Goal: Task Accomplishment & Management: Use online tool/utility

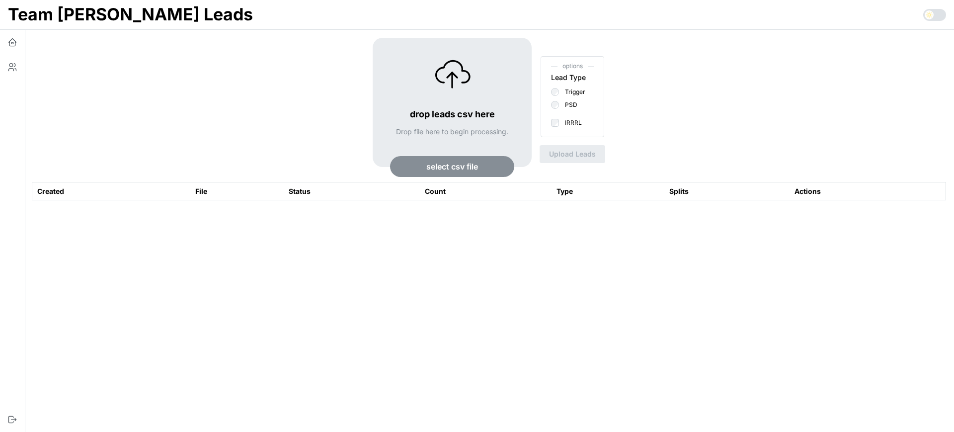
click at [457, 163] on span "select csv file" at bounding box center [453, 167] width 52 height 20
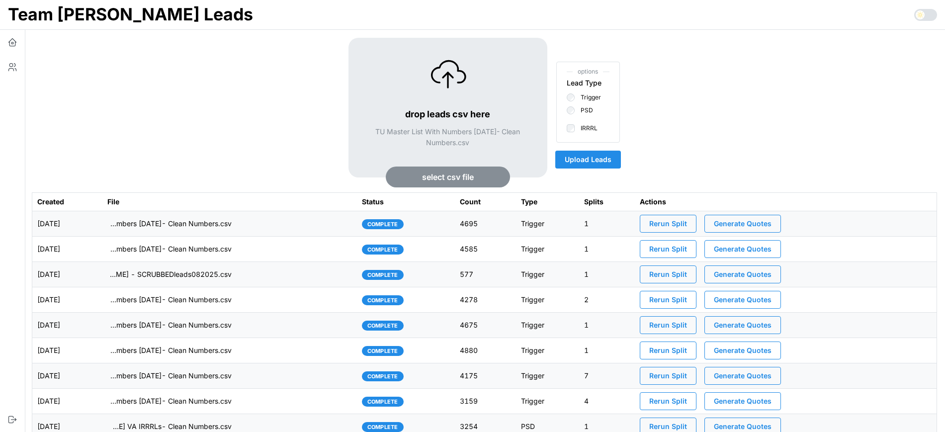
click at [593, 166] on span "Upload Leads" at bounding box center [588, 159] width 47 height 17
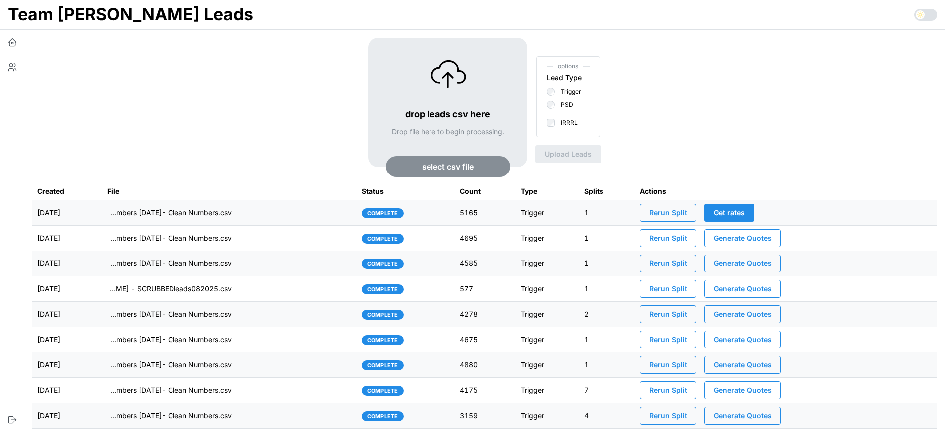
click at [279, 216] on td "imports/[PERSON_NAME]/1759751763159-TU Master List With Numbers [DATE]- Clean N…" at bounding box center [229, 212] width 255 height 25
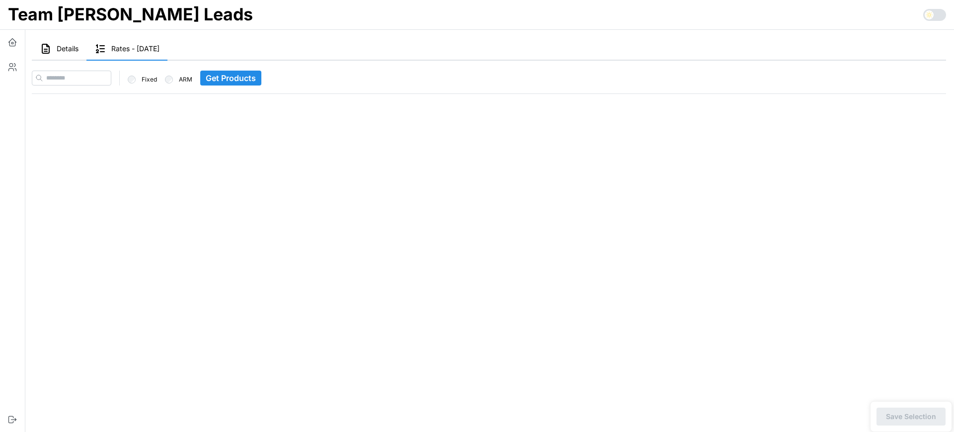
click at [69, 54] on button "Details" at bounding box center [59, 49] width 55 height 23
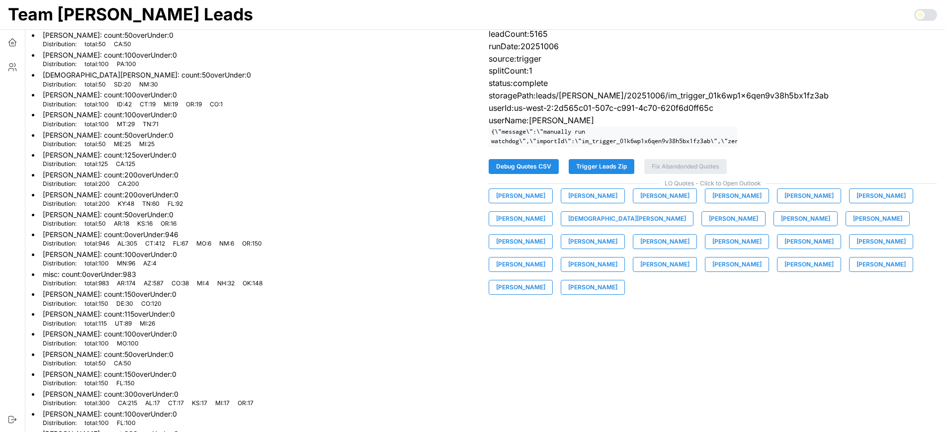
scroll to position [164, 0]
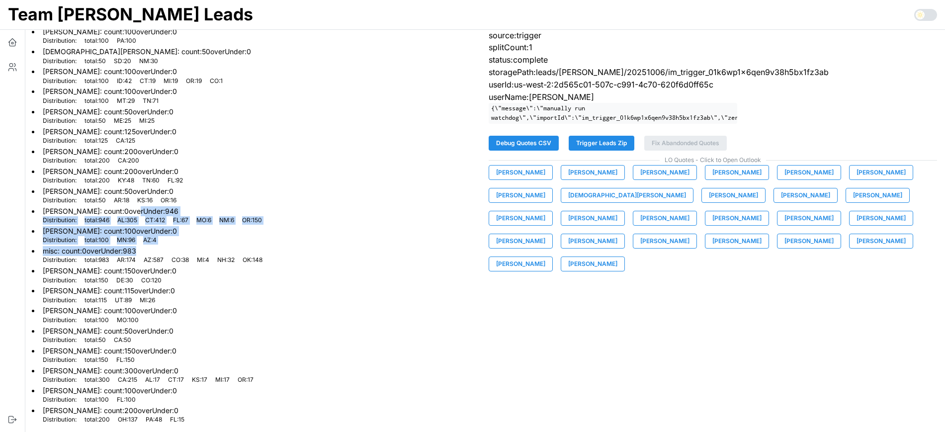
drag, startPoint x: 126, startPoint y: 211, endPoint x: 179, endPoint y: 249, distance: 65.0
click at [179, 249] on ul "[PERSON_NAME] : count: 50 overUnder: 0 Distribution: total : 50 CA : 50 [PERSON…" at bounding box center [256, 165] width 449 height 518
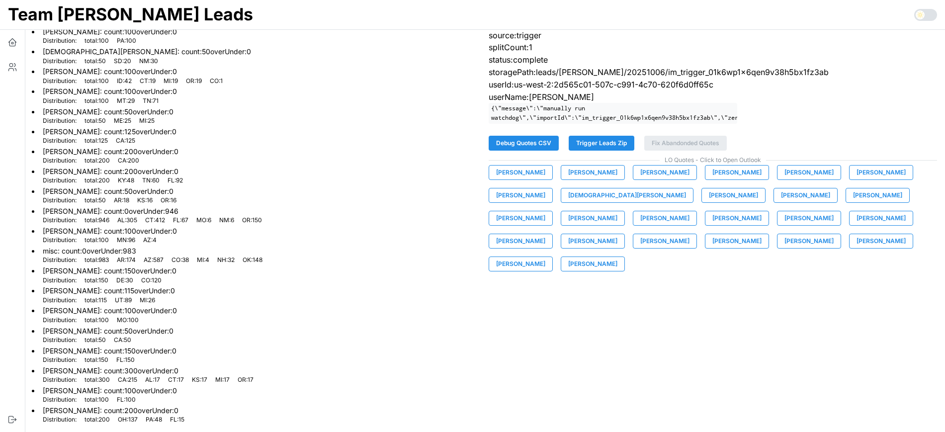
click at [258, 260] on p "OK : 148" at bounding box center [253, 260] width 20 height 8
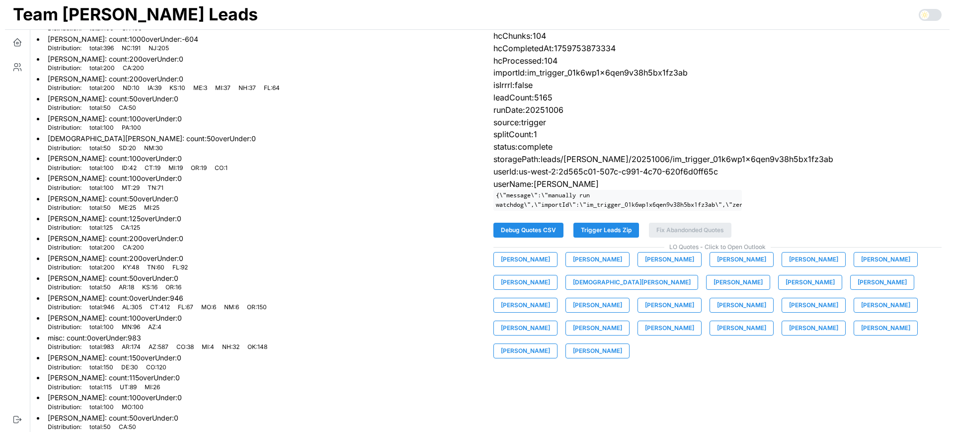
scroll to position [0, 0]
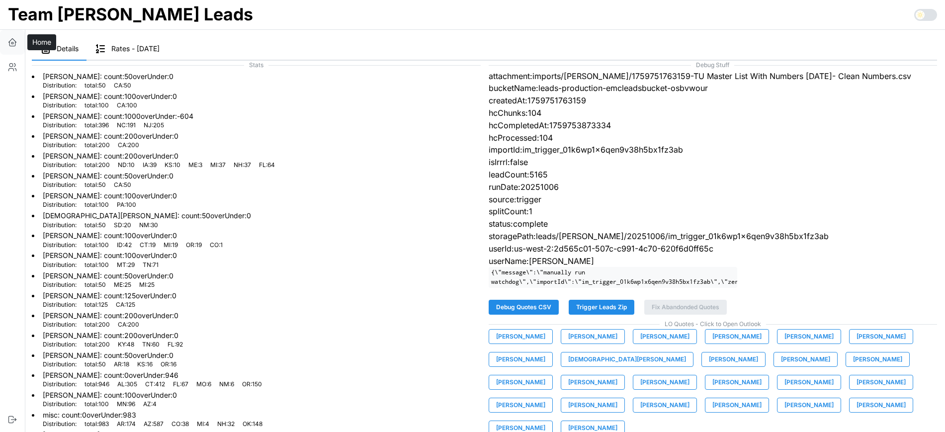
click at [10, 47] on button "button" at bounding box center [12, 42] width 25 height 25
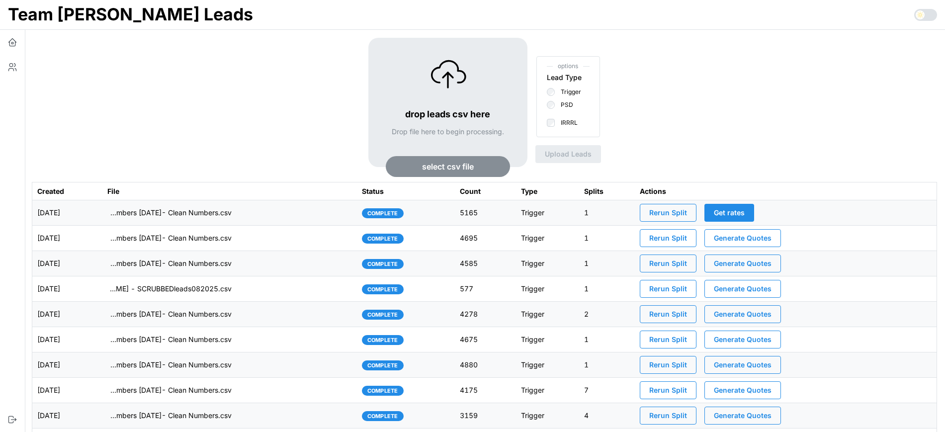
click at [281, 210] on td "imports/[PERSON_NAME]/1759751763159-TU Master List With Numbers [DATE]- Clean N…" at bounding box center [229, 212] width 255 height 25
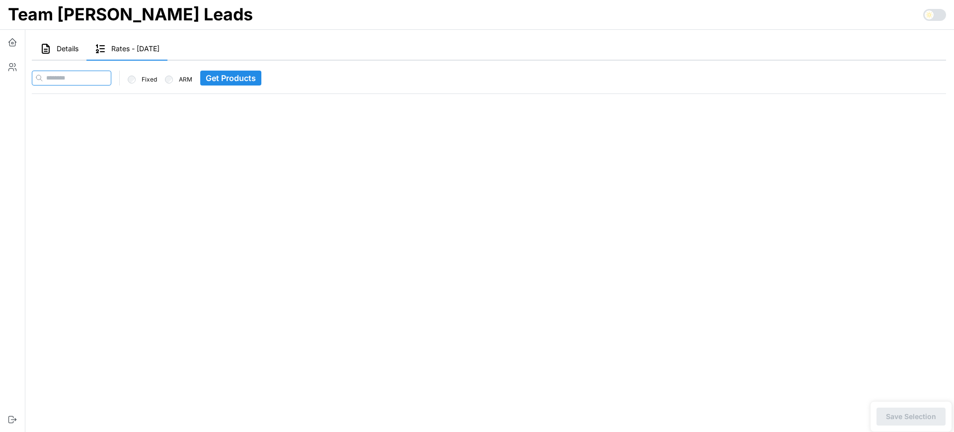
click at [80, 71] on input at bounding box center [72, 78] width 80 height 15
paste input "**********"
type input "**********"
click at [264, 77] on span "Get Products" at bounding box center [254, 78] width 50 height 14
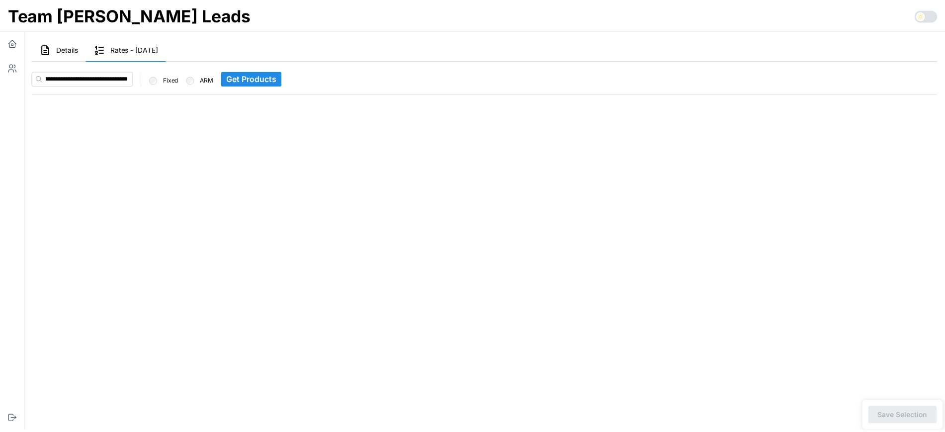
scroll to position [0, 0]
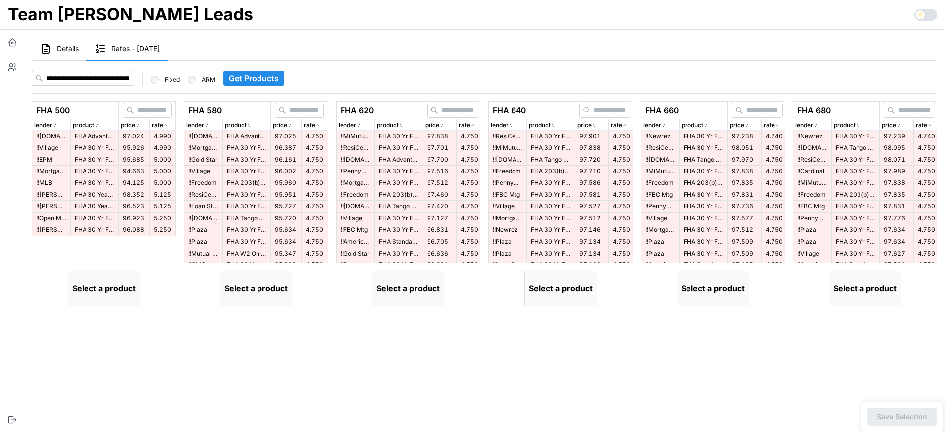
click at [141, 137] on span "97.024" at bounding box center [133, 135] width 21 height 7
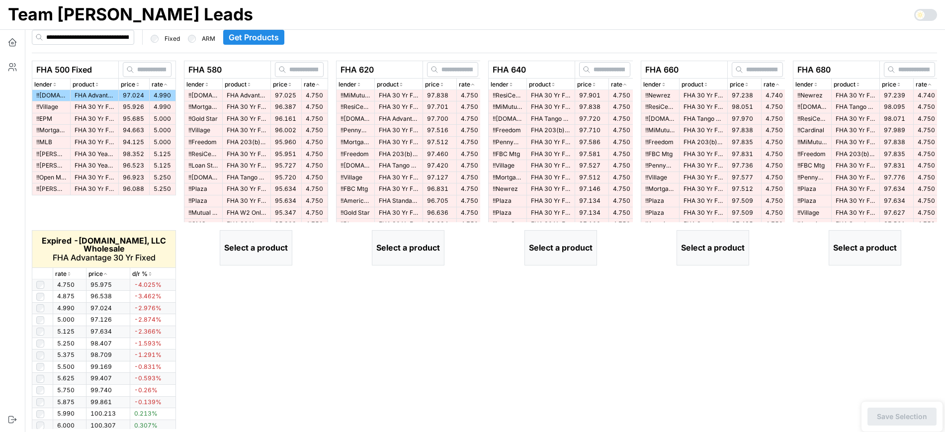
scroll to position [62, 0]
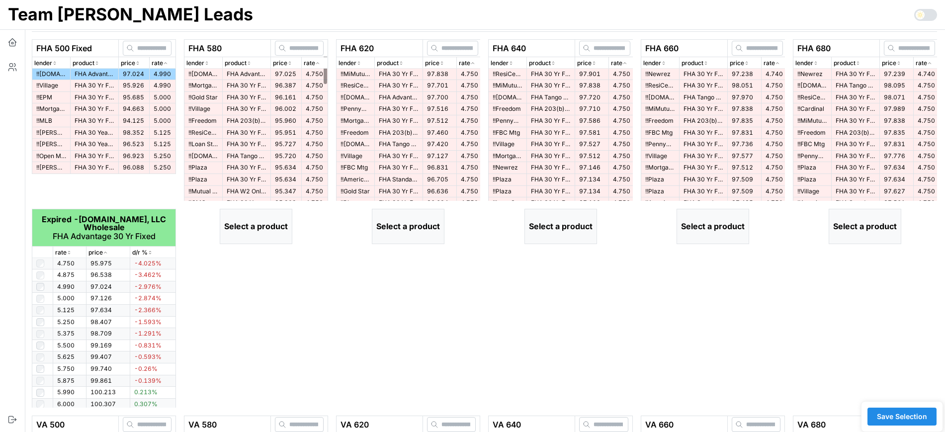
click at [292, 75] on span "97.025" at bounding box center [285, 73] width 21 height 7
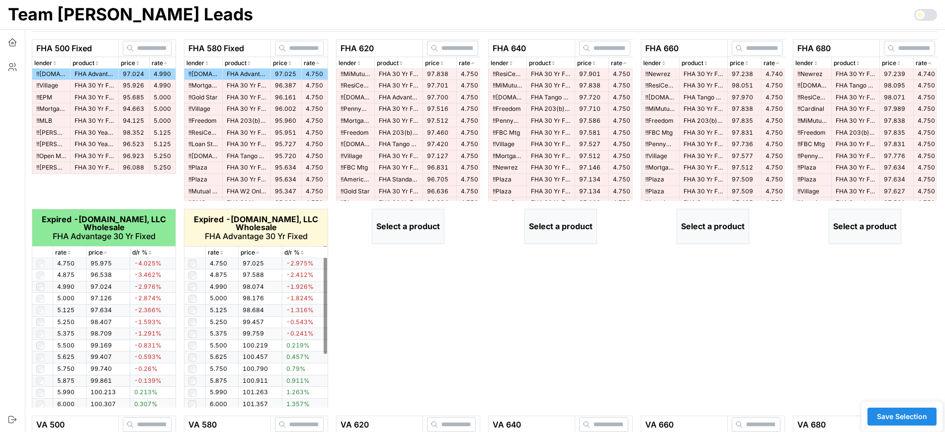
click at [221, 252] on icon "button" at bounding box center [221, 253] width 5 height 6
click at [221, 252] on icon "button" at bounding box center [221, 252] width 2 height 1
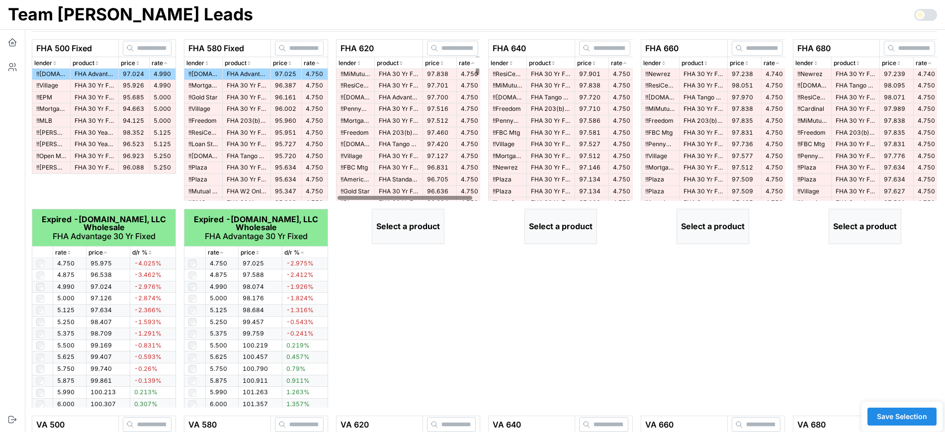
click at [464, 64] on p "rate" at bounding box center [464, 63] width 11 height 9
click at [464, 63] on p "rate" at bounding box center [464, 63] width 11 height 9
click at [409, 97] on p "FHA Advantage 30 Yr Fixed" at bounding box center [399, 97] width 40 height 8
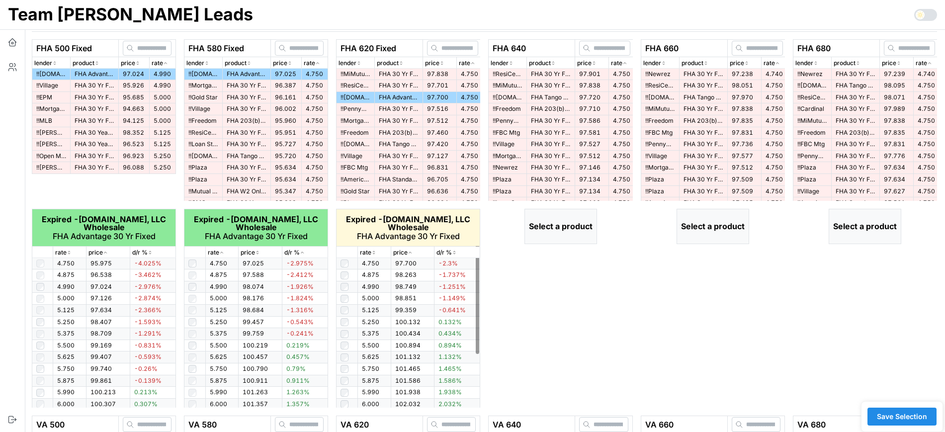
click at [372, 254] on icon "button" at bounding box center [373, 253] width 5 height 6
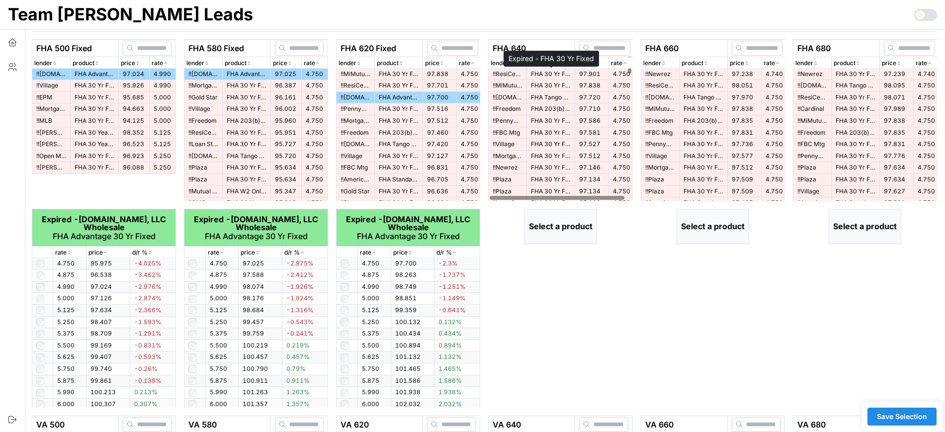
click at [546, 73] on p "FHA 30 Yr Fixed" at bounding box center [551, 74] width 40 height 8
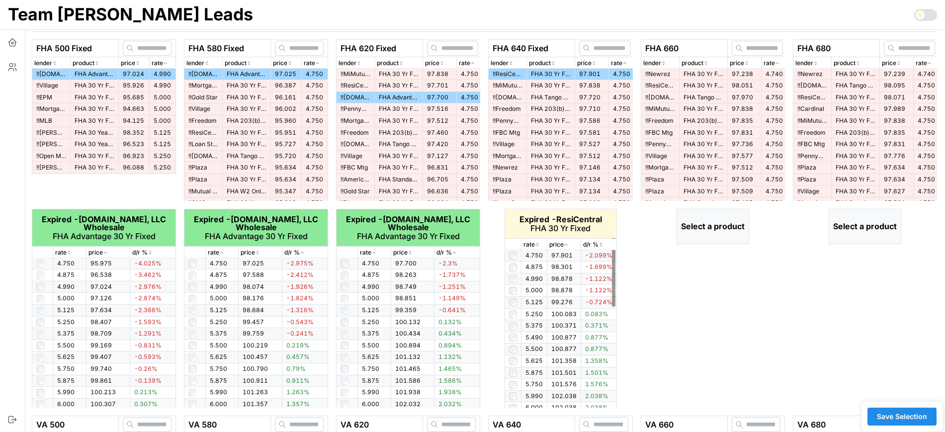
click at [538, 245] on icon "button" at bounding box center [537, 245] width 5 height 6
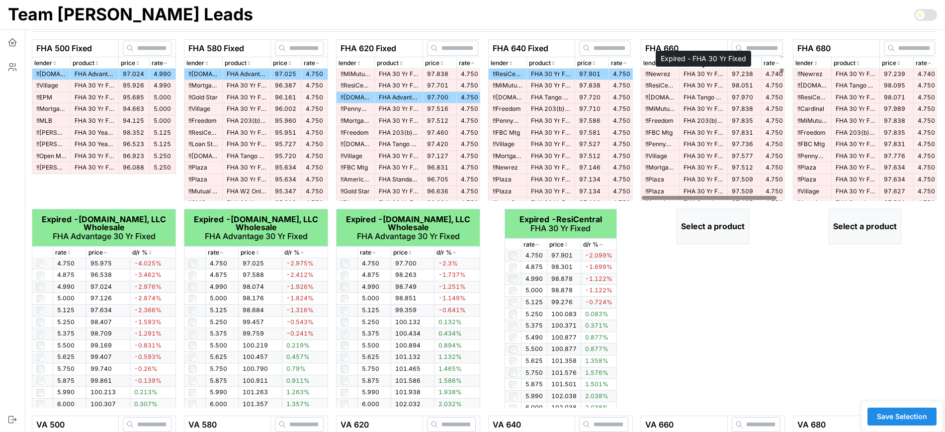
click at [707, 72] on p "FHA 30 Yr Fixed" at bounding box center [703, 74] width 40 height 8
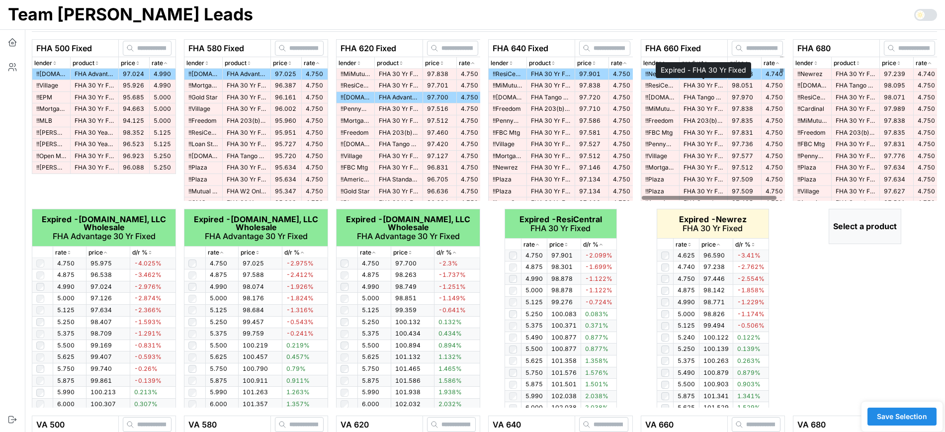
click at [713, 85] on p "FHA 30 Yr Fixed" at bounding box center [703, 86] width 40 height 8
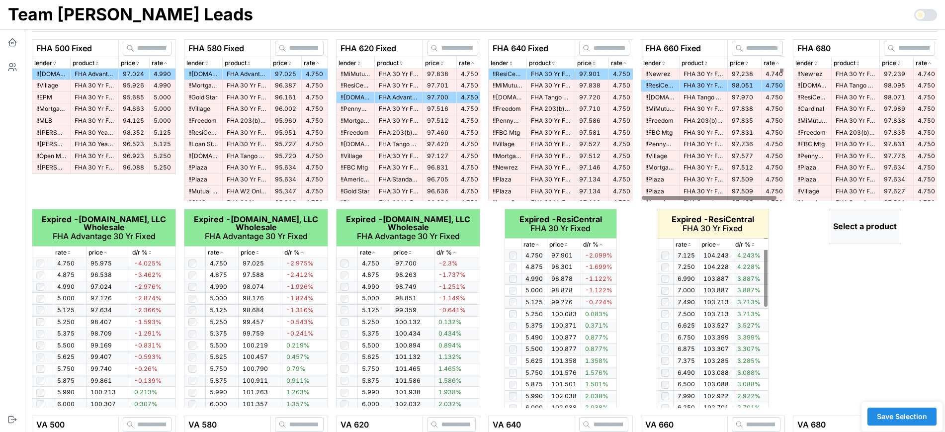
click at [689, 243] on icon "button" at bounding box center [689, 245] width 5 height 6
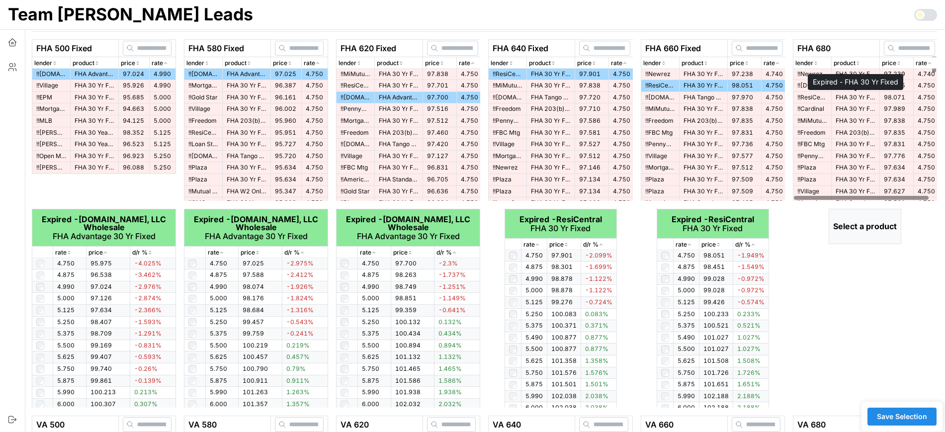
click at [854, 97] on p "FHA 30 Yr Fixed" at bounding box center [856, 97] width 40 height 8
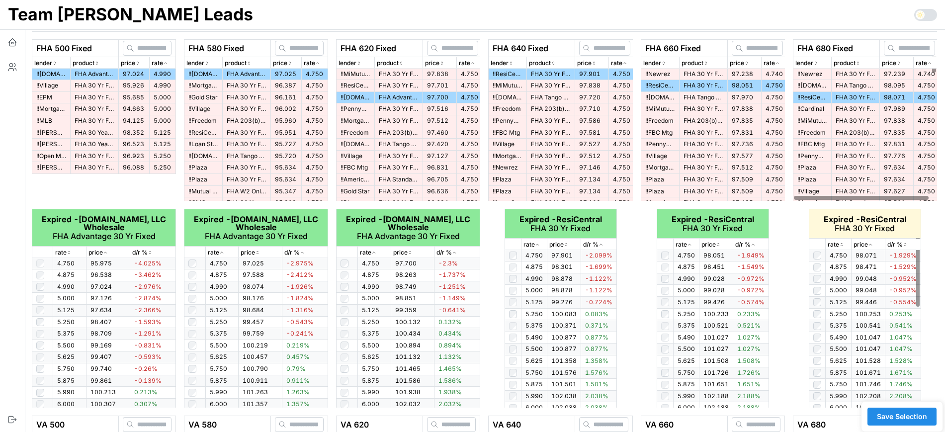
click at [843, 247] on icon "button" at bounding box center [841, 245] width 5 height 6
click at [843, 245] on icon "button" at bounding box center [841, 244] width 2 height 1
click at [843, 245] on icon "button" at bounding box center [841, 245] width 5 height 6
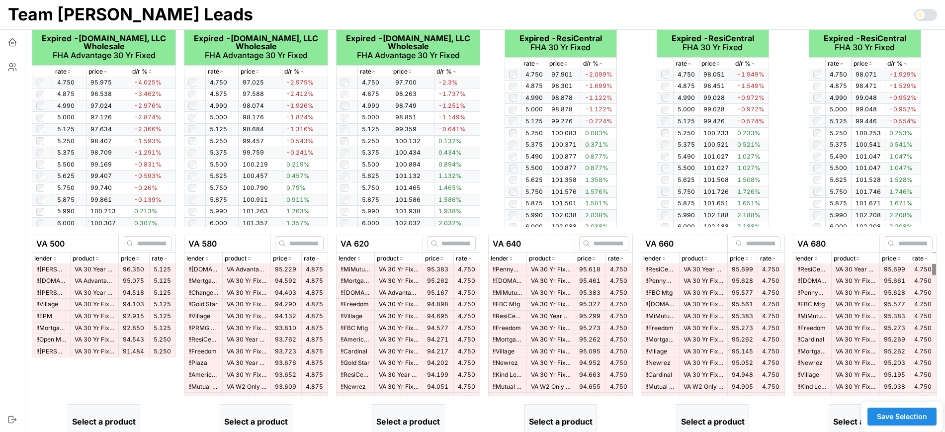
scroll to position [249, 0]
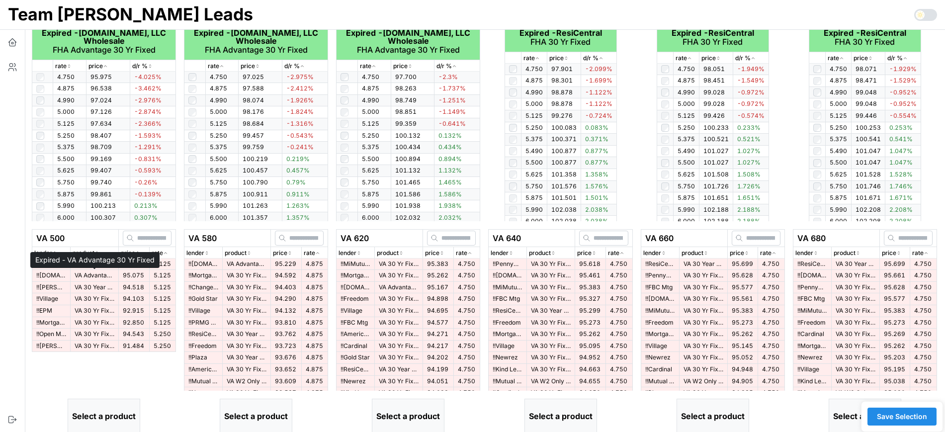
click at [106, 276] on p "VA Advantage 30 Yr Fixed" at bounding box center [95, 275] width 40 height 8
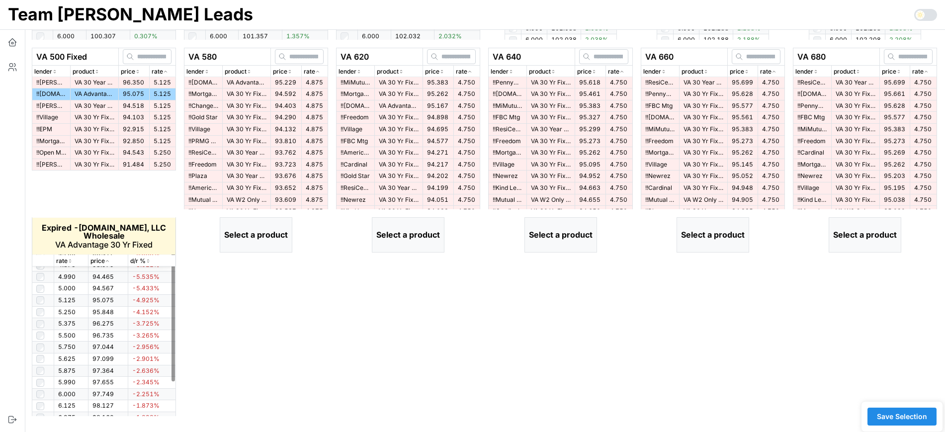
scroll to position [0, 0]
click at [70, 264] on div "rate" at bounding box center [71, 260] width 30 height 9
click at [71, 262] on icon "button" at bounding box center [70, 261] width 5 height 6
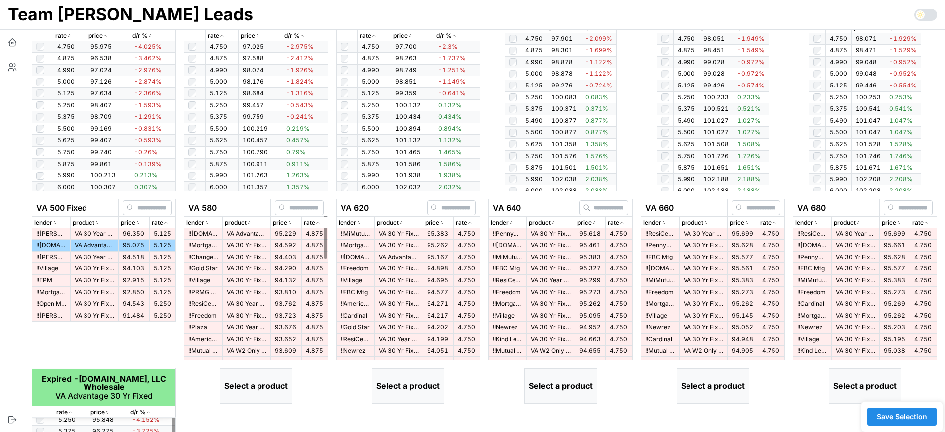
scroll to position [244, 0]
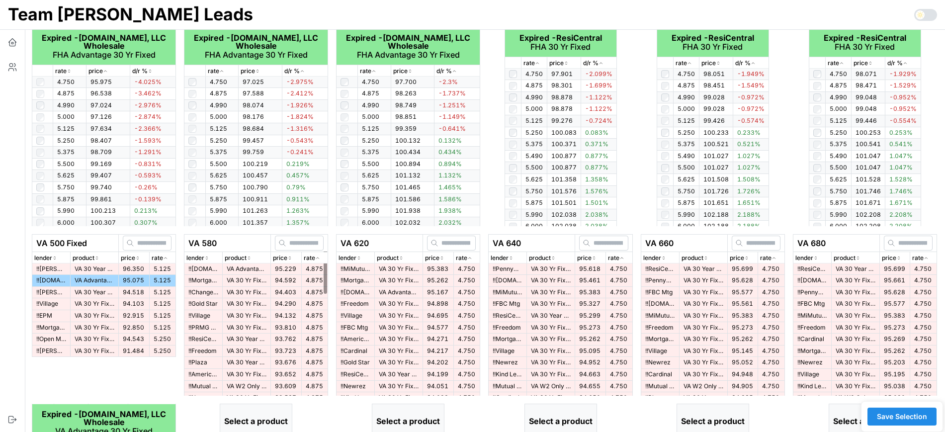
click at [293, 271] on span "95.229" at bounding box center [285, 268] width 21 height 7
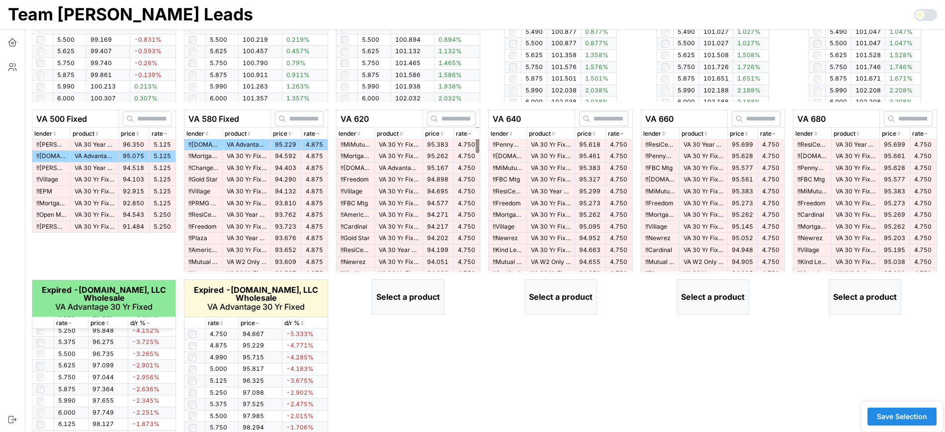
scroll to position [430, 0]
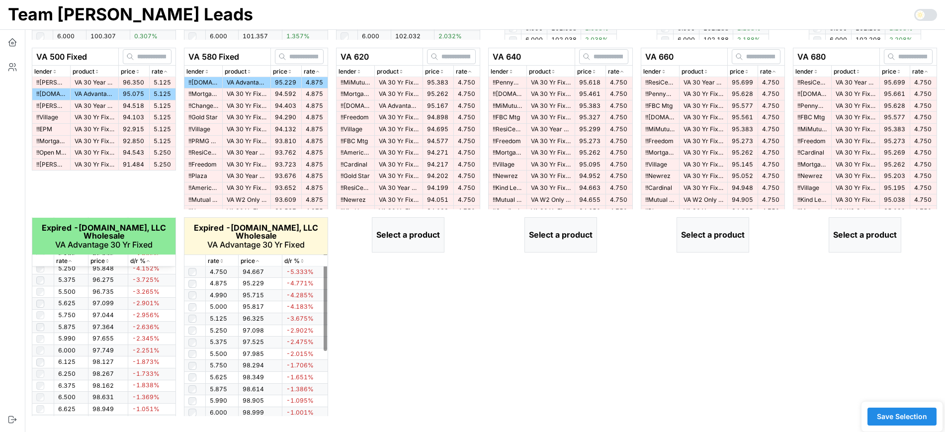
click at [221, 260] on icon "button" at bounding box center [221, 261] width 5 height 6
click at [221, 260] on icon "button" at bounding box center [221, 260] width 2 height 1
click at [221, 260] on icon "button" at bounding box center [221, 261] width 5 height 6
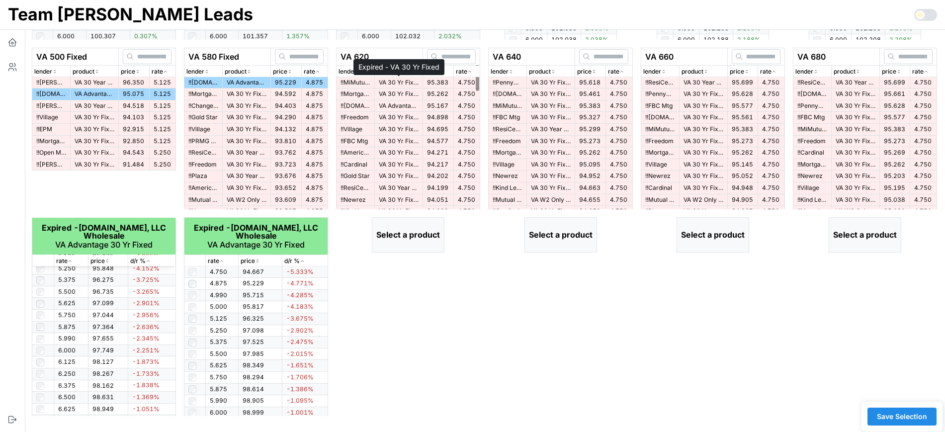
click at [403, 83] on p "VA 30 Yr Fixed" at bounding box center [399, 83] width 40 height 8
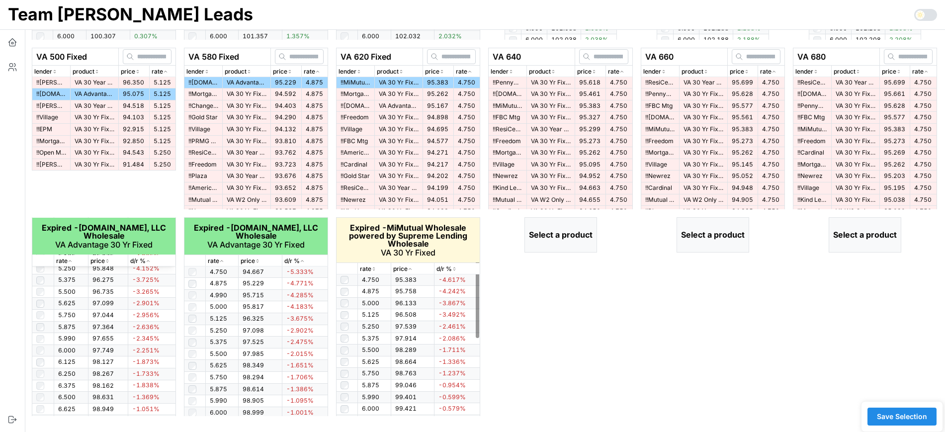
click at [373, 270] on icon "button" at bounding box center [373, 269] width 5 height 6
click at [372, 271] on icon "button" at bounding box center [373, 269] width 5 height 6
click at [372, 272] on div "rate" at bounding box center [374, 268] width 29 height 9
click at [385, 105] on p "VA Advantage 30 Yr Fixed" at bounding box center [399, 106] width 40 height 8
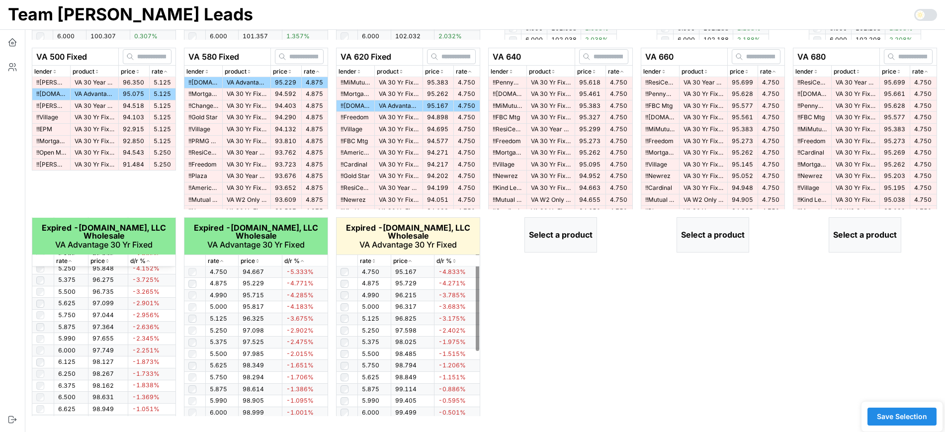
click at [368, 265] on thead "Expired - [DOMAIN_NAME], LLC Wholesale VA Advantage 30 Yr Fixed rate price d/r %" at bounding box center [409, 242] width 144 height 49
click at [370, 262] on p "rate" at bounding box center [365, 260] width 11 height 9
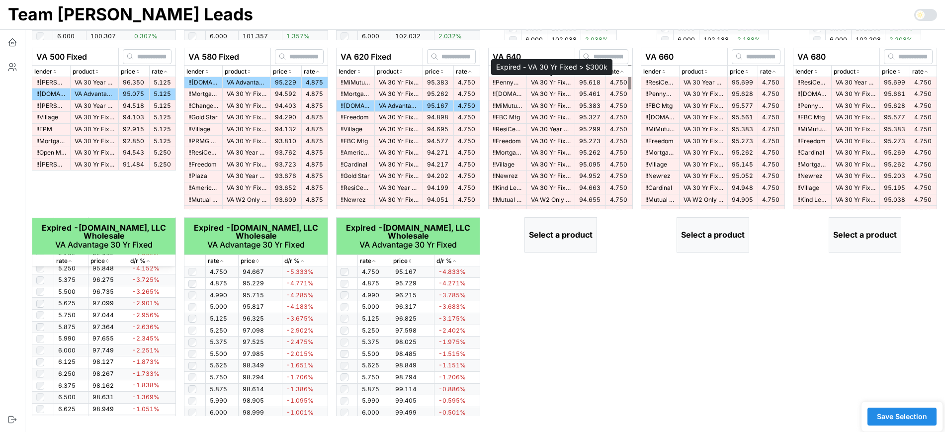
click at [545, 82] on p "VA 30 Yr Fixed > $300k" at bounding box center [551, 83] width 40 height 8
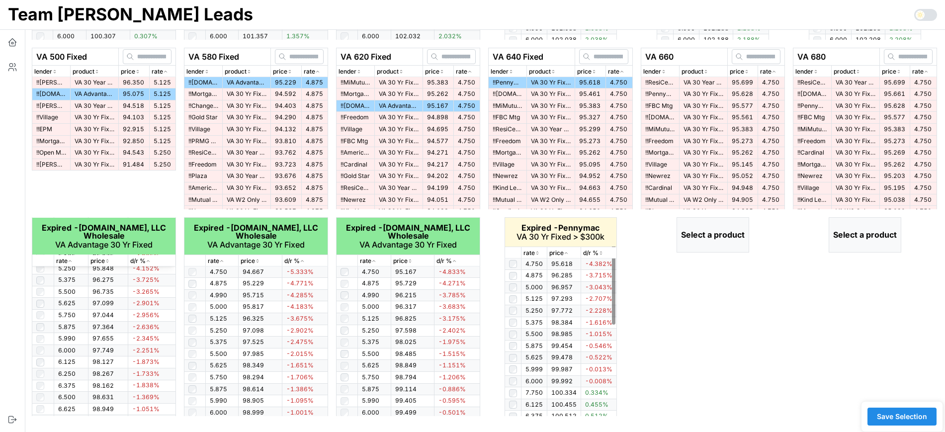
click at [538, 251] on icon "button" at bounding box center [537, 253] width 5 height 6
click at [536, 252] on icon "button" at bounding box center [537, 253] width 5 height 6
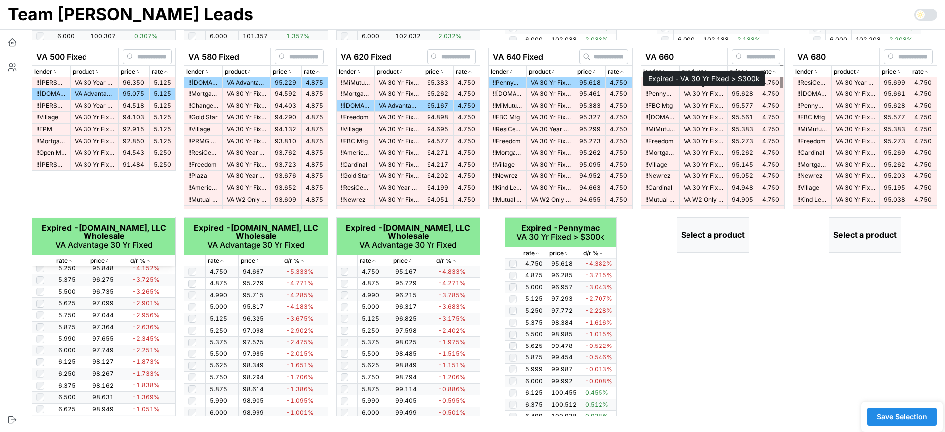
click at [698, 94] on p "VA 30 Yr Fixed > $300k" at bounding box center [703, 94] width 40 height 8
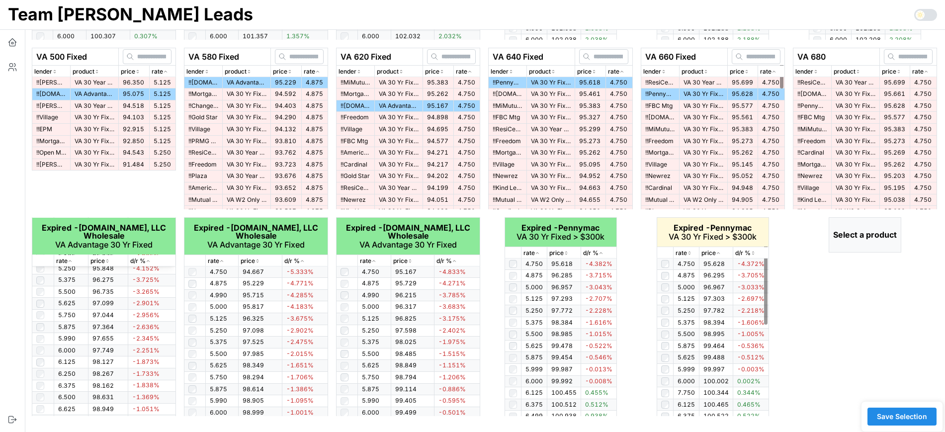
click at [692, 252] on icon "button" at bounding box center [689, 253] width 5 height 6
click at [692, 253] on icon "button" at bounding box center [689, 253] width 5 height 6
click at [674, 106] on p "!! FBC Mtg" at bounding box center [660, 106] width 30 height 8
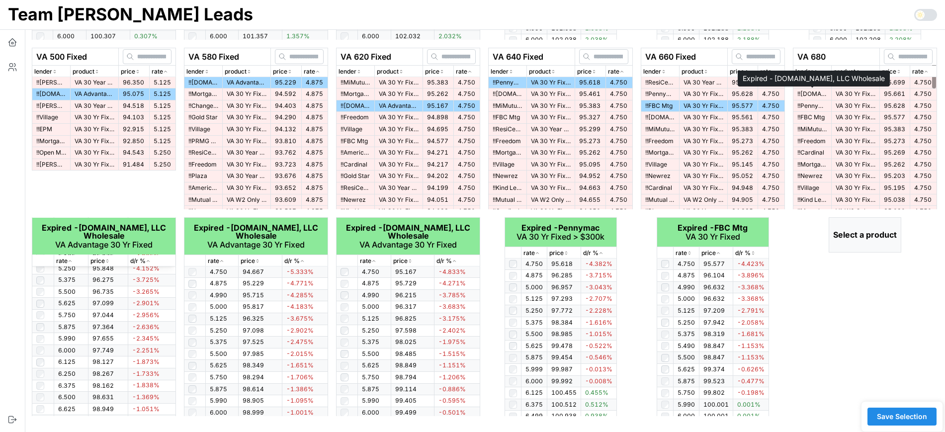
click at [820, 94] on p "!! [DOMAIN_NAME], LLC Wholesale" at bounding box center [812, 94] width 30 height 8
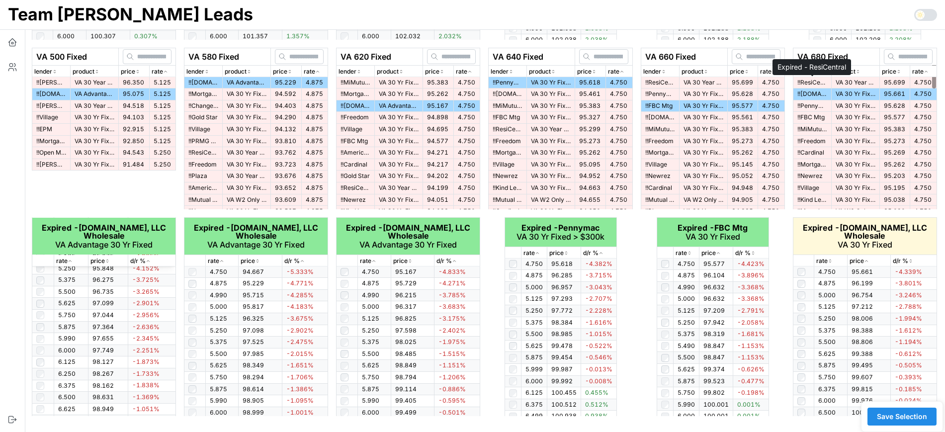
click at [809, 85] on p "!! ResiCentral" at bounding box center [812, 83] width 30 height 8
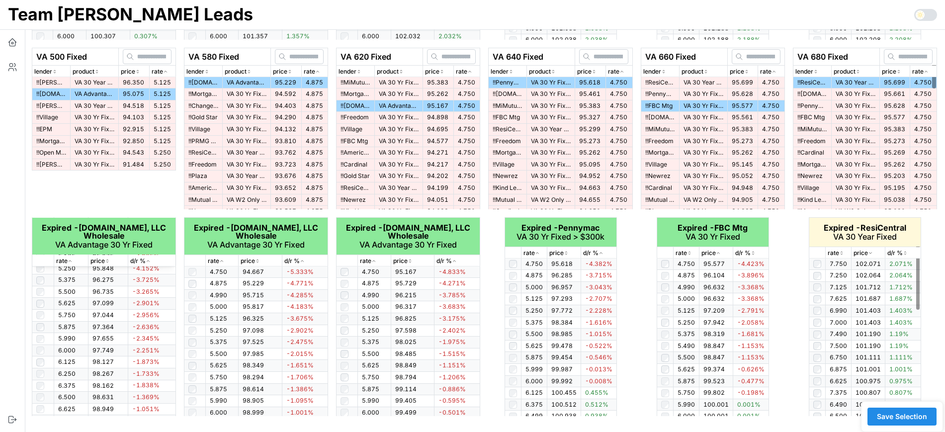
click at [836, 256] on p "rate" at bounding box center [833, 253] width 11 height 9
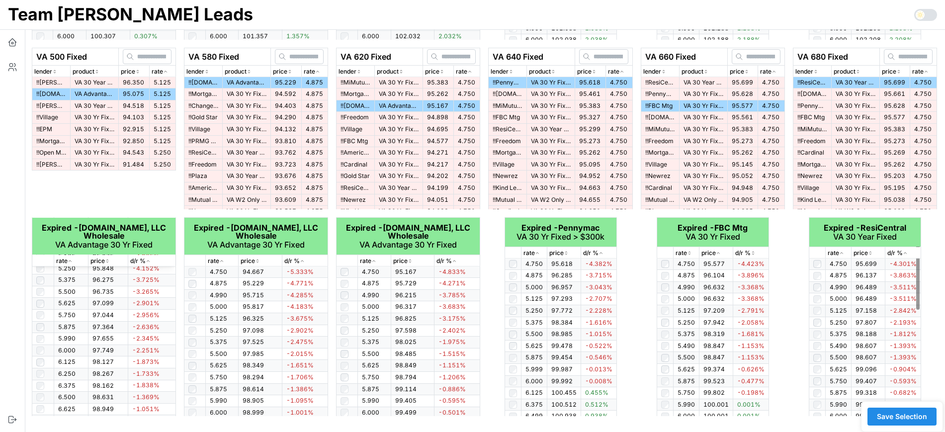
click at [900, 418] on span "Save Selection" at bounding box center [902, 416] width 50 height 17
click at [898, 418] on span "Save Selection" at bounding box center [902, 416] width 50 height 17
click at [897, 418] on span "Save Selection" at bounding box center [902, 416] width 50 height 17
click at [919, 420] on span "Save Selection" at bounding box center [902, 416] width 50 height 17
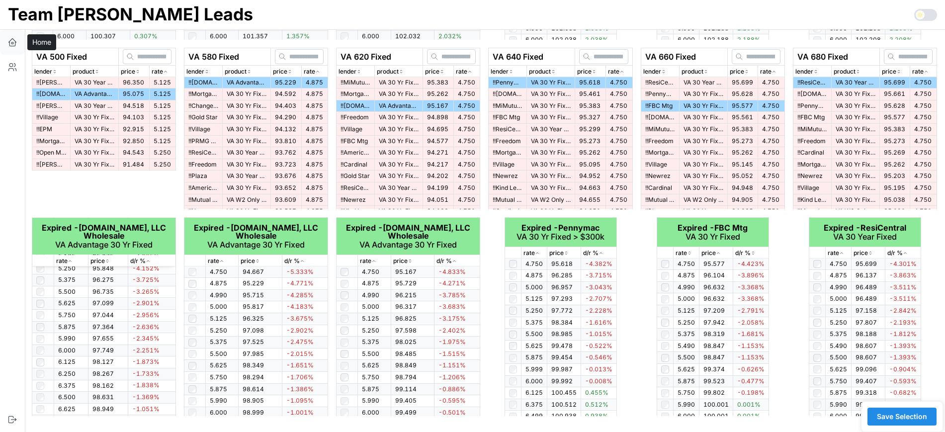
click at [15, 44] on icon "button" at bounding box center [12, 44] width 6 height 4
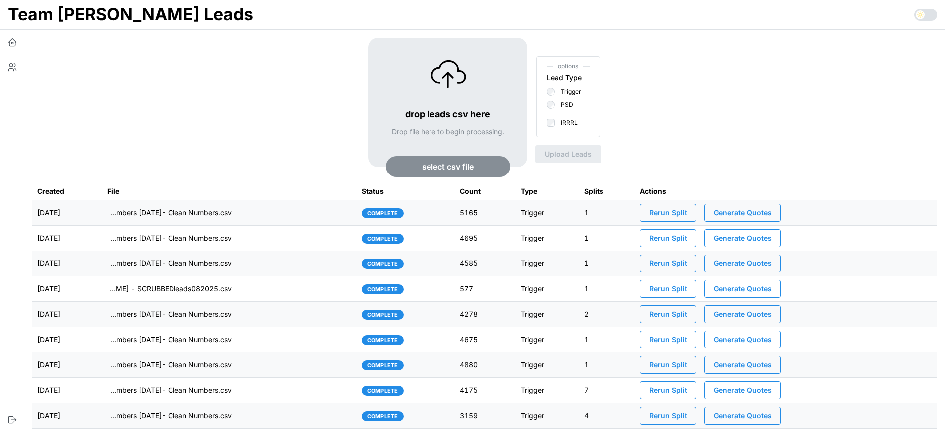
click at [781, 208] on button "Generate Quotes" at bounding box center [742, 213] width 77 height 18
click at [280, 209] on td "imports/[PERSON_NAME]/1759751763159-TU Master List With Numbers [DATE]- Clean N…" at bounding box center [229, 212] width 255 height 25
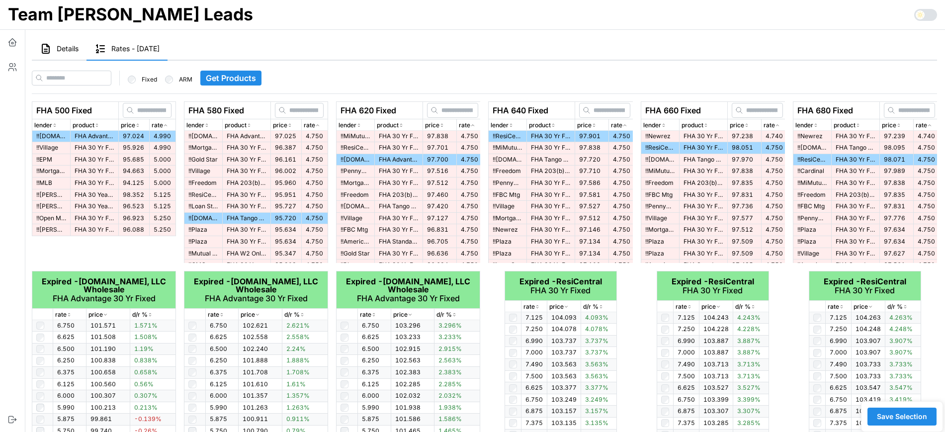
drag, startPoint x: 282, startPoint y: 193, endPoint x: 226, endPoint y: 211, distance: 59.1
click at [226, 211] on td "FHA 30 Yr Fixed" at bounding box center [247, 207] width 48 height 12
click at [71, 48] on span "Details" at bounding box center [68, 48] width 22 height 7
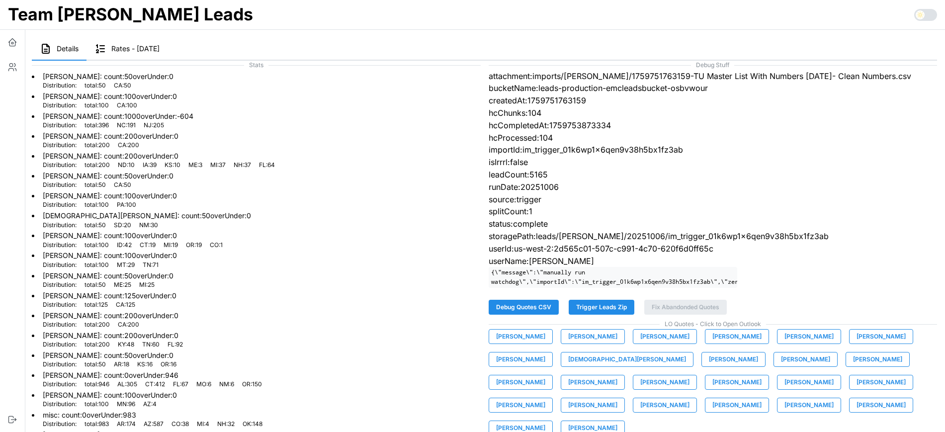
click at [530, 343] on span "[PERSON_NAME]" at bounding box center [520, 337] width 49 height 14
click at [589, 343] on span "[PERSON_NAME]" at bounding box center [592, 337] width 49 height 14
click at [640, 343] on span "[PERSON_NAME]" at bounding box center [664, 337] width 49 height 14
click at [719, 343] on span "[PERSON_NAME]" at bounding box center [736, 337] width 49 height 14
click at [807, 343] on span "[PERSON_NAME]" at bounding box center [808, 337] width 49 height 14
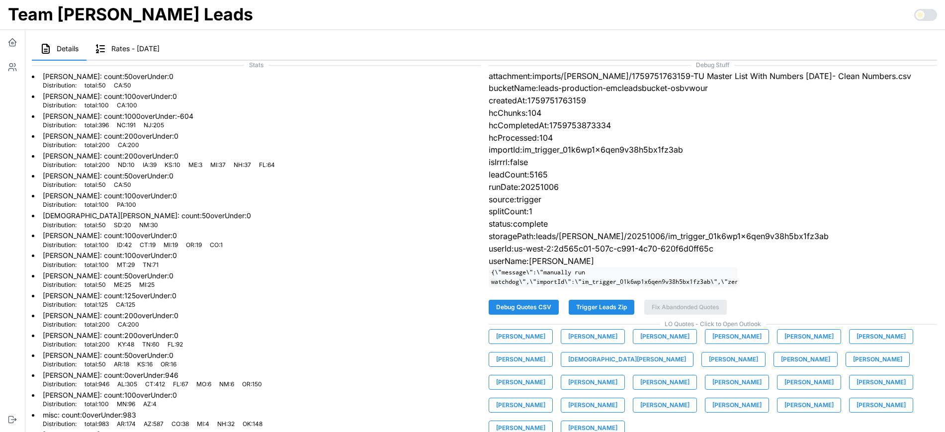
click at [858, 343] on span "[PERSON_NAME]" at bounding box center [880, 337] width 49 height 14
click at [525, 366] on span "[PERSON_NAME]" at bounding box center [520, 359] width 49 height 14
click at [582, 366] on span "[DEMOGRAPHIC_DATA][PERSON_NAME]" at bounding box center [627, 359] width 118 height 14
click at [709, 365] on span "[PERSON_NAME]" at bounding box center [733, 359] width 49 height 14
click at [781, 366] on span "[PERSON_NAME]" at bounding box center [805, 359] width 49 height 14
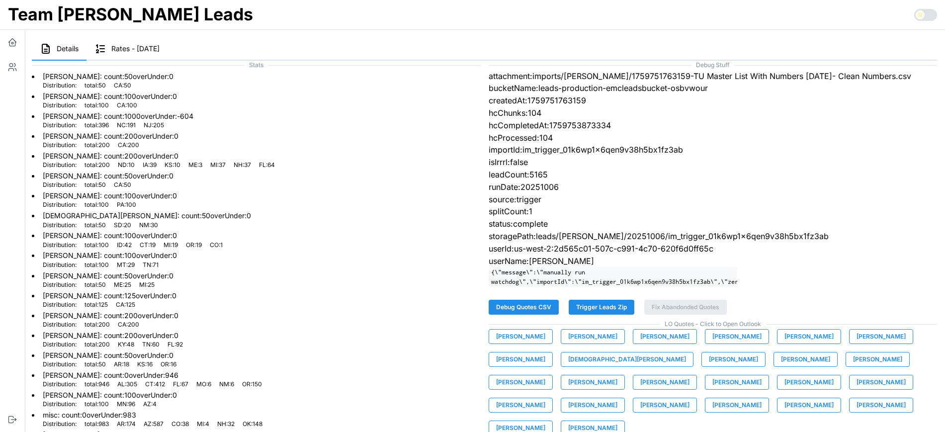
click at [853, 366] on span "[PERSON_NAME]" at bounding box center [877, 359] width 49 height 14
click at [545, 375] on span "[PERSON_NAME]" at bounding box center [520, 382] width 49 height 14
click at [617, 375] on span "[PERSON_NAME]" at bounding box center [592, 382] width 49 height 14
click at [633, 390] on button "[PERSON_NAME]" at bounding box center [665, 382] width 64 height 15
click at [712, 389] on span "[PERSON_NAME]" at bounding box center [736, 382] width 49 height 14
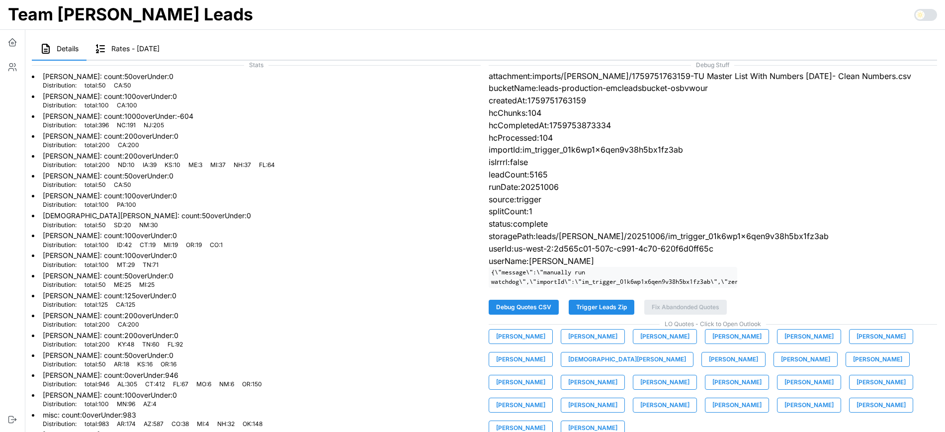
click at [856, 389] on span "[PERSON_NAME]" at bounding box center [880, 382] width 49 height 14
click at [545, 398] on span "[PERSON_NAME]" at bounding box center [520, 405] width 49 height 14
click at [617, 398] on span "[PERSON_NAME]" at bounding box center [592, 405] width 49 height 14
click at [697, 398] on button "[PERSON_NAME]" at bounding box center [665, 405] width 64 height 15
click at [712, 412] on span "[PERSON_NAME]" at bounding box center [736, 405] width 49 height 14
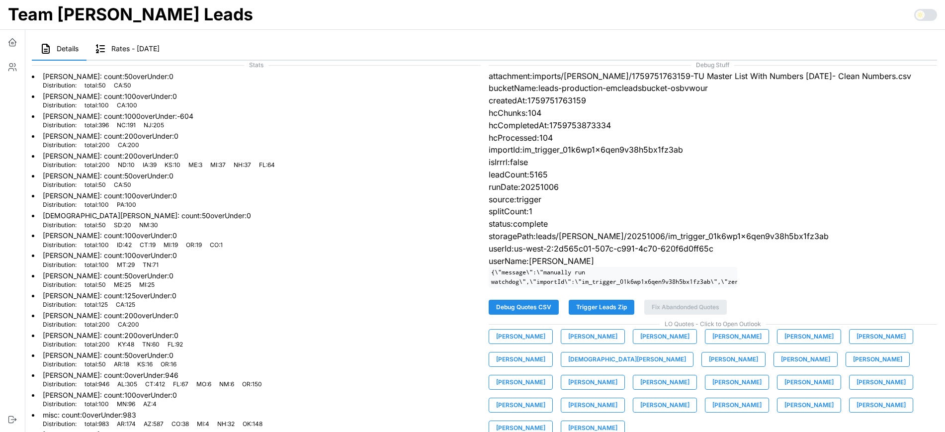
click at [784, 412] on span "[PERSON_NAME]" at bounding box center [808, 405] width 49 height 14
click at [856, 412] on span "[PERSON_NAME]" at bounding box center [880, 405] width 49 height 14
click at [545, 421] on span "[PERSON_NAME]" at bounding box center [520, 428] width 49 height 14
click at [617, 421] on span "[PERSON_NAME]" at bounding box center [592, 428] width 49 height 14
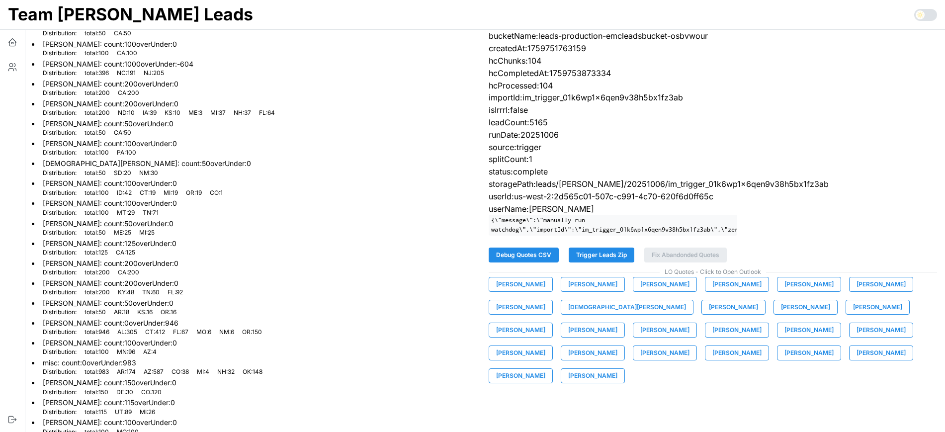
scroll to position [164, 0]
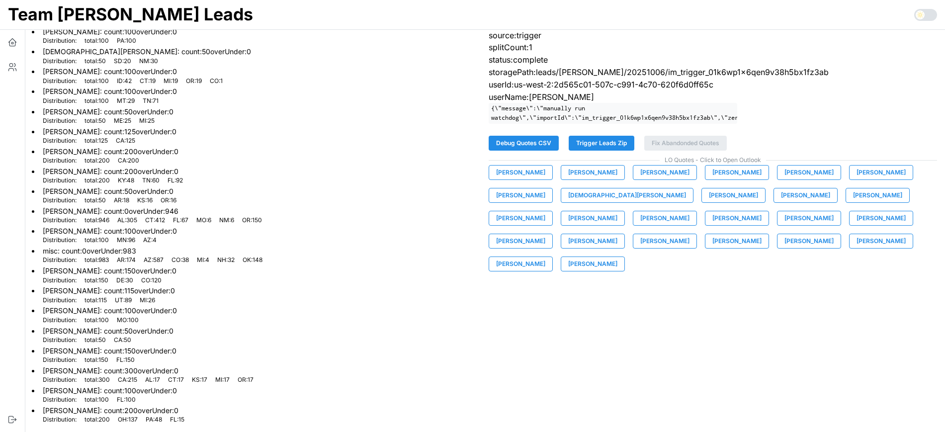
drag, startPoint x: 101, startPoint y: 241, endPoint x: 124, endPoint y: 225, distance: 27.6
click at [124, 225] on li "[PERSON_NAME] : count: 100 overUnder: 0 Distribution: total : 100 MN : 96 AZ : 4" at bounding box center [256, 235] width 449 height 20
click at [197, 236] on li "[PERSON_NAME] : count: 100 overUnder: 0 Distribution: total : 100 MN : 96 AZ : 4" at bounding box center [256, 235] width 449 height 20
click at [603, 150] on span "Trigger Leads Zip" at bounding box center [601, 143] width 51 height 14
